Goal: Task Accomplishment & Management: Manage account settings

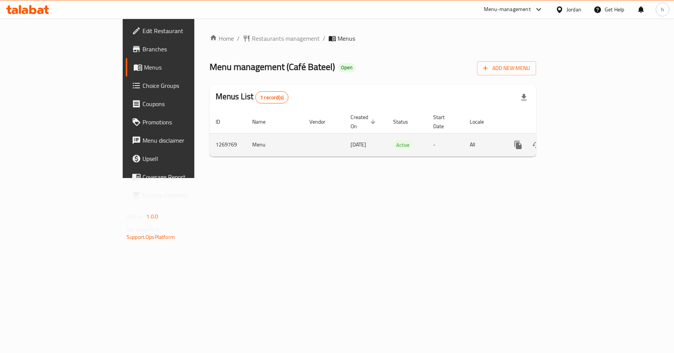
click at [303, 140] on td "enhanced table" at bounding box center [323, 144] width 41 height 23
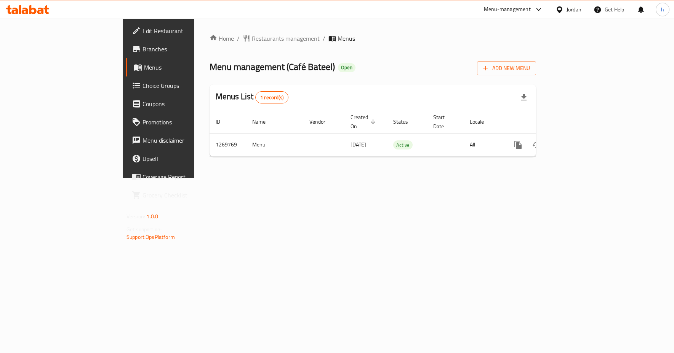
drag, startPoint x: 330, startPoint y: 240, endPoint x: 247, endPoint y: 206, distance: 89.4
click at [327, 178] on div "Home / Restaurants management / Menus Menu management ( Café Bateel ) Open Add …" at bounding box center [372, 99] width 357 height 160
click at [142, 86] on span "Choice Groups" at bounding box center [185, 85] width 86 height 9
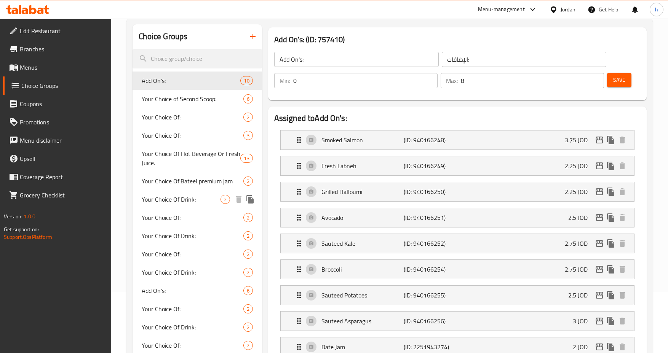
scroll to position [51, 0]
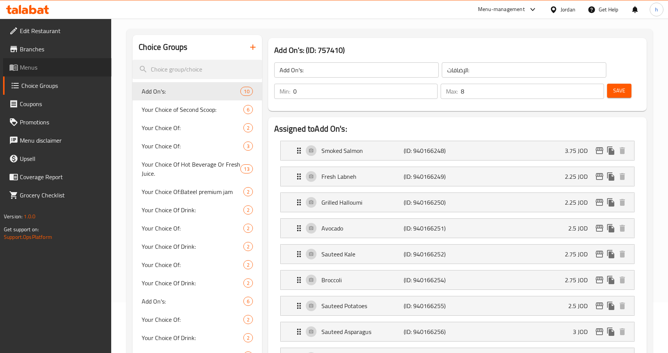
click at [23, 69] on span "Menus" at bounding box center [63, 67] width 86 height 9
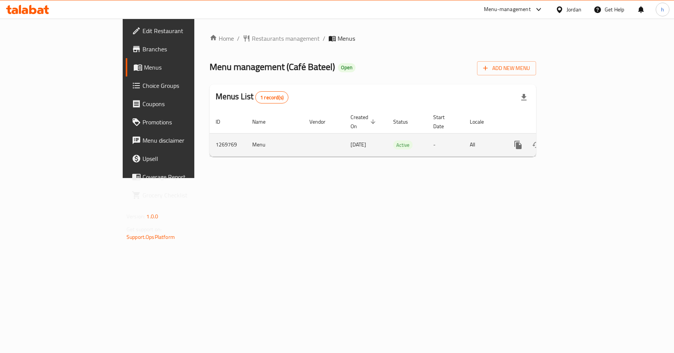
click at [246, 141] on td "Menu" at bounding box center [274, 144] width 57 height 23
drag, startPoint x: 392, startPoint y: 145, endPoint x: 404, endPoint y: 143, distance: 12.7
click at [398, 143] on td "Active" at bounding box center [407, 144] width 40 height 23
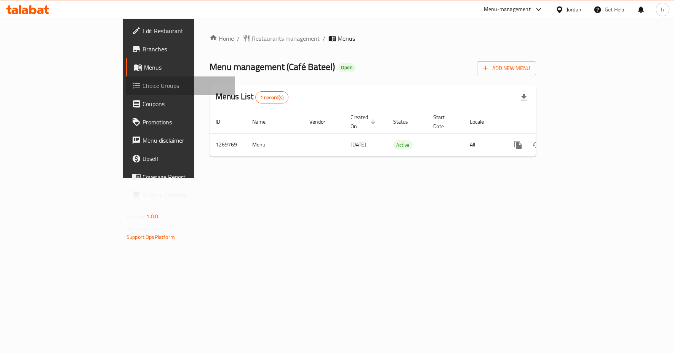
click at [142, 82] on span "Choice Groups" at bounding box center [185, 85] width 86 height 9
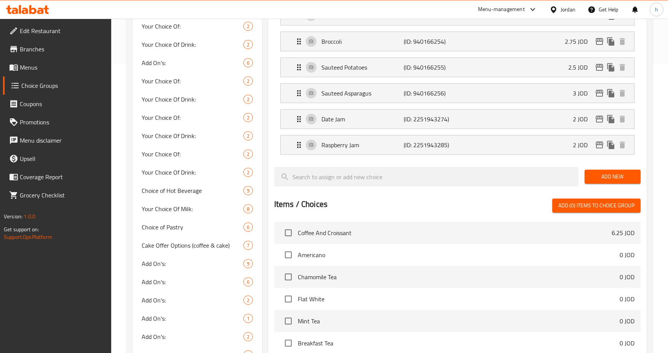
scroll to position [165, 0]
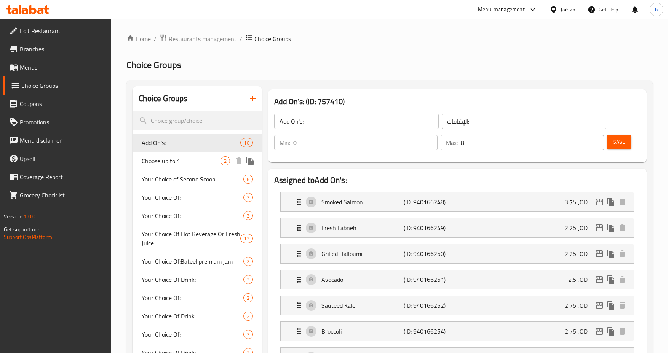
click at [192, 159] on span "Choose up to 1" at bounding box center [181, 161] width 78 height 9
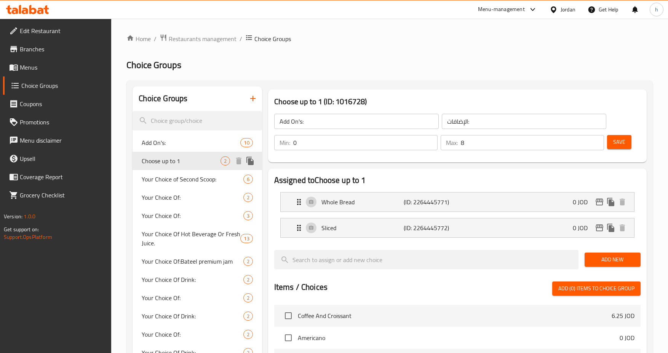
type input "Choose up to 1"
type input "اختر حتى 1"
type input "1"
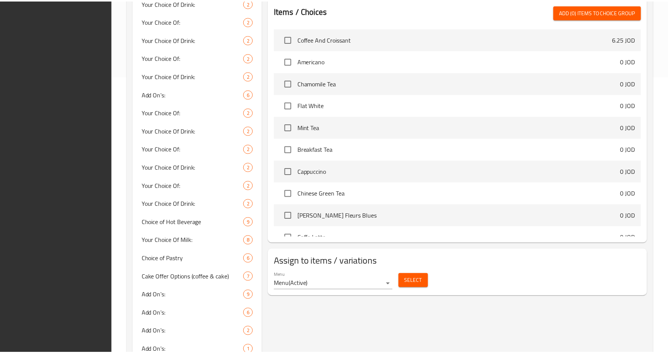
scroll to position [527, 0]
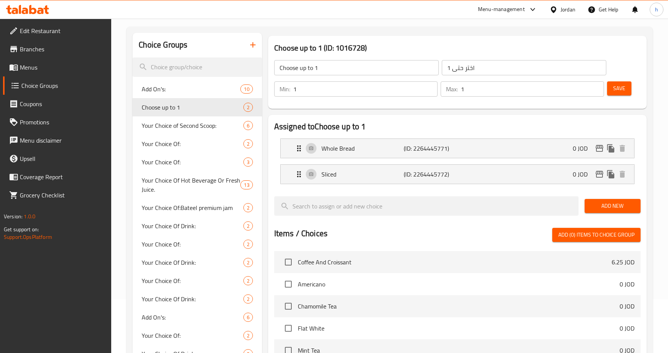
scroll to position [0, 0]
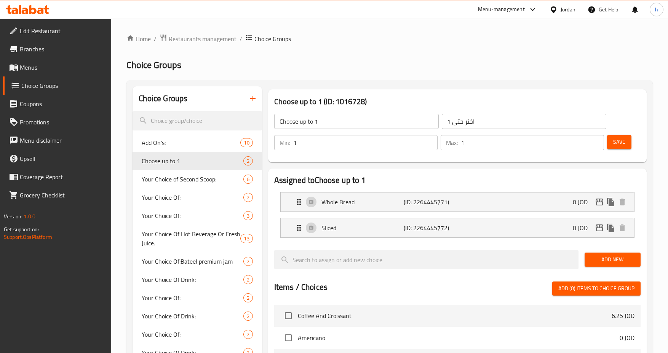
click at [45, 33] on span "Edit Restaurant" at bounding box center [63, 30] width 86 height 9
